Goal: Information Seeking & Learning: Learn about a topic

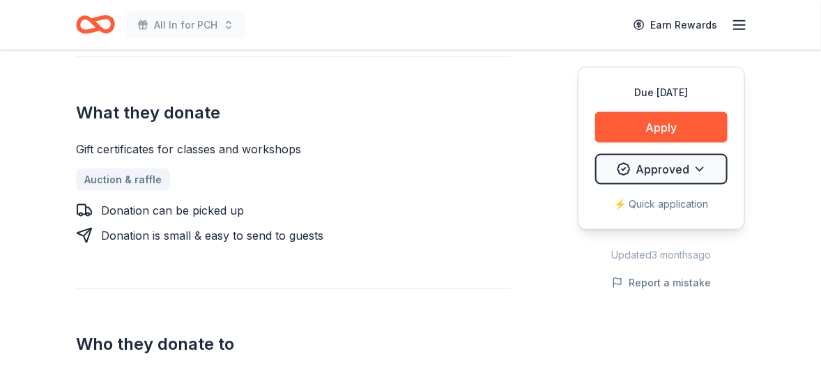
scroll to position [557, 0]
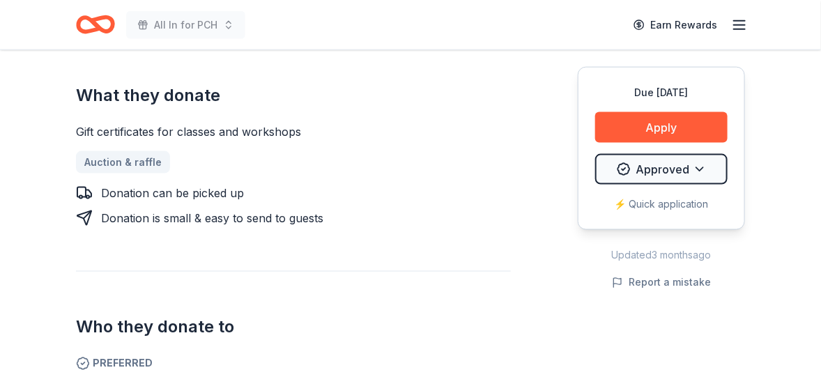
drag, startPoint x: 78, startPoint y: 71, endPoint x: 156, endPoint y: 75, distance: 78.1
drag, startPoint x: 208, startPoint y: 72, endPoint x: 132, endPoint y: 72, distance: 75.9
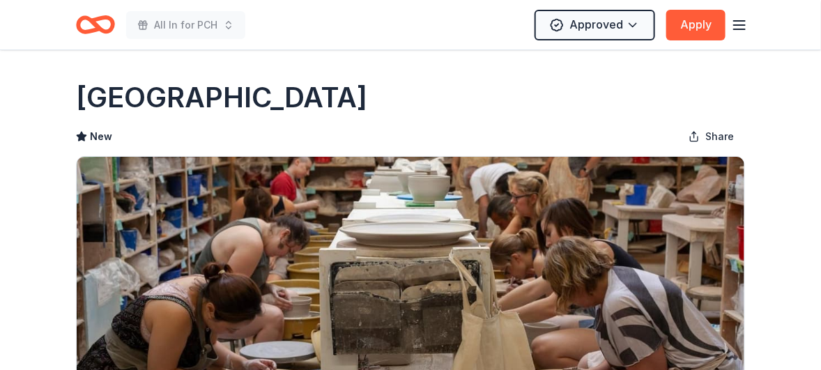
scroll to position [0, 0]
drag, startPoint x: 78, startPoint y: 117, endPoint x: 377, endPoint y: 114, distance: 298.8
drag, startPoint x: 377, startPoint y: 114, endPoint x: 297, endPoint y: 126, distance: 80.3
click at [297, 117] on h1 "Lillstreet Art Center" at bounding box center [221, 97] width 291 height 39
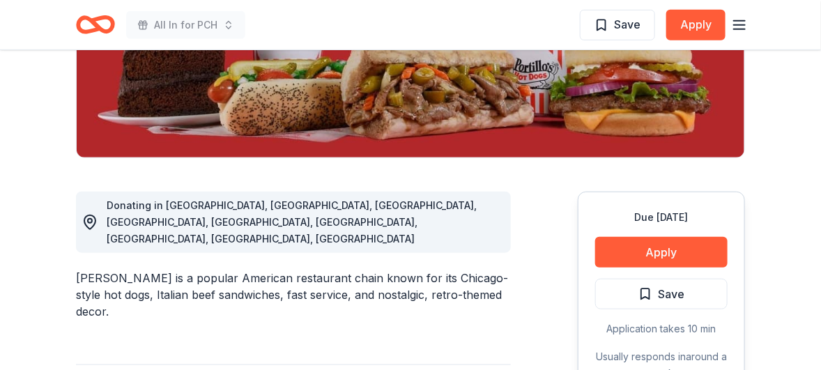
scroll to position [212, 0]
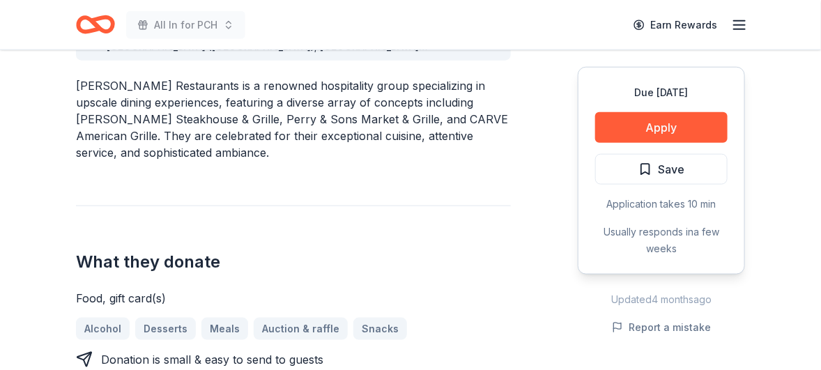
scroll to position [419, 0]
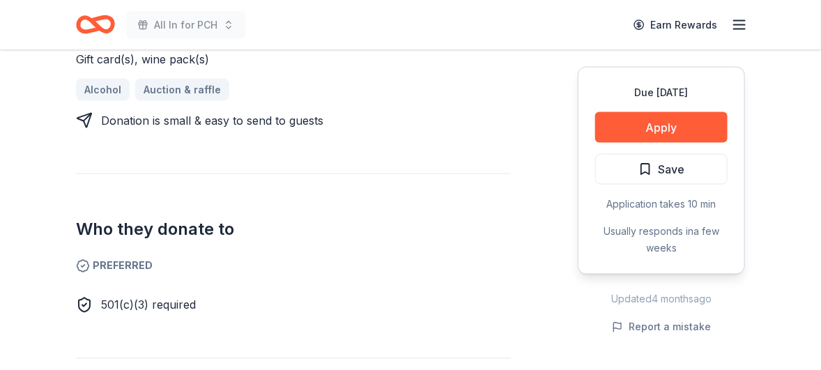
scroll to position [627, 0]
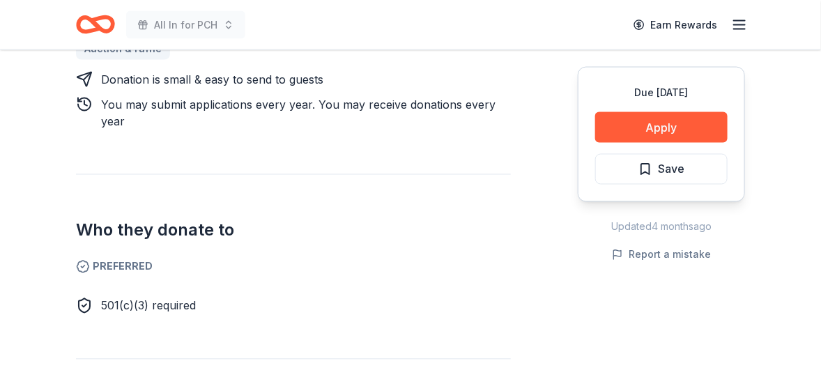
scroll to position [697, 0]
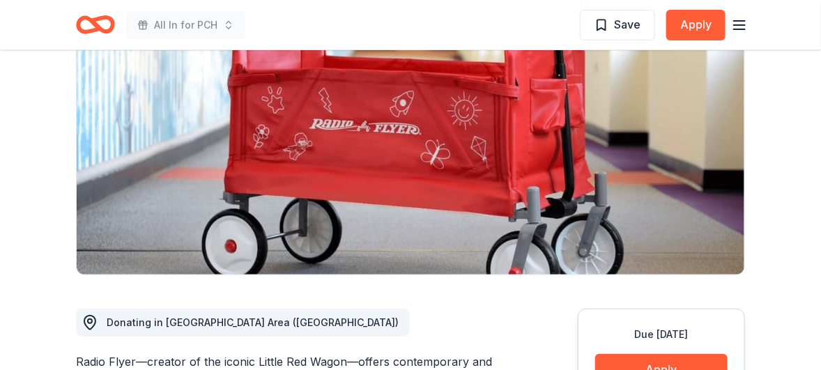
scroll to position [143, 0]
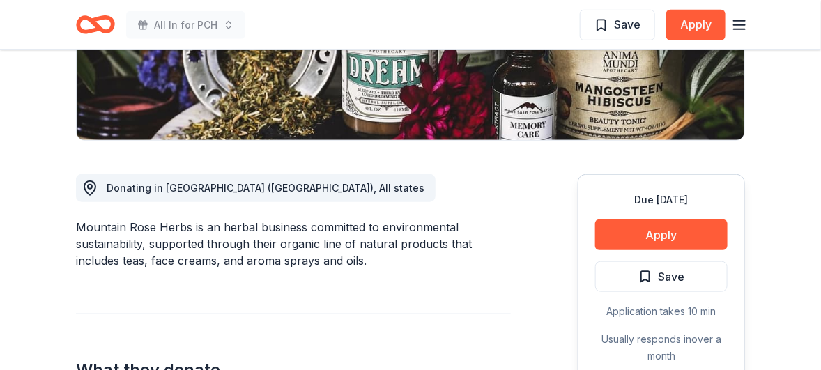
scroll to position [282, 0]
